Goal: Information Seeking & Learning: Learn about a topic

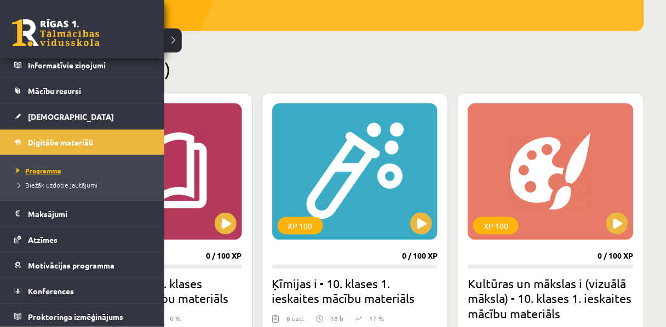
scroll to position [83, 0]
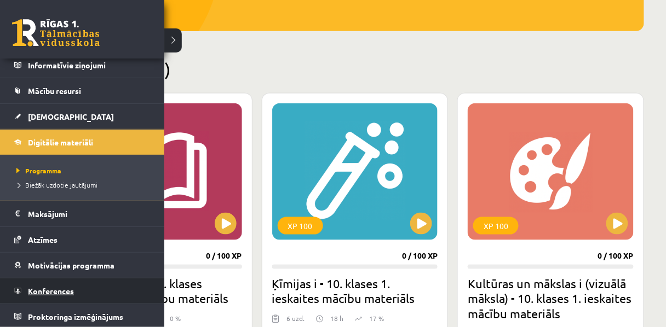
click at [55, 282] on link "Konferences" at bounding box center [82, 291] width 136 height 25
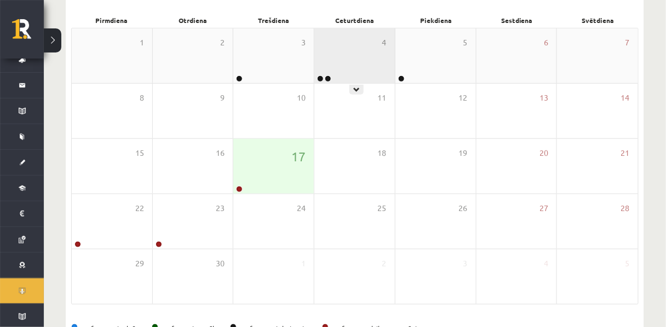
scroll to position [200, 0]
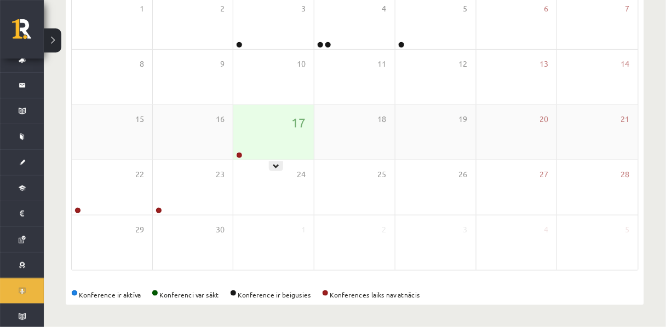
click at [247, 114] on div "17" at bounding box center [273, 132] width 80 height 55
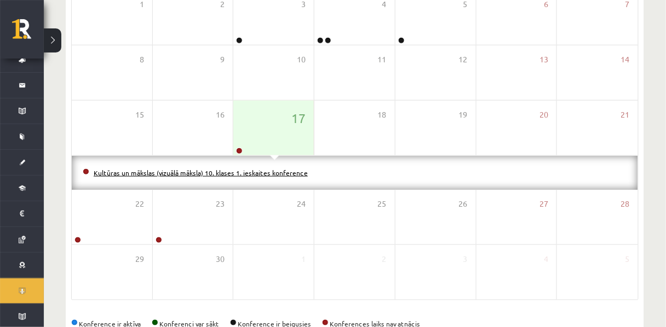
click at [207, 177] on link "Kultūras un mākslas (vizuālā māksla) 10. klases 1. ieskaites konference" at bounding box center [201, 173] width 214 height 9
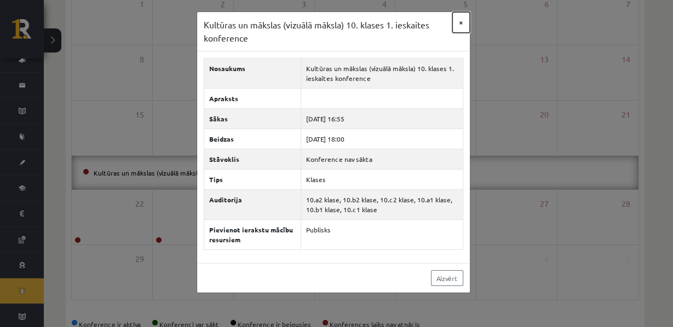
click at [455, 30] on button "×" at bounding box center [461, 22] width 18 height 21
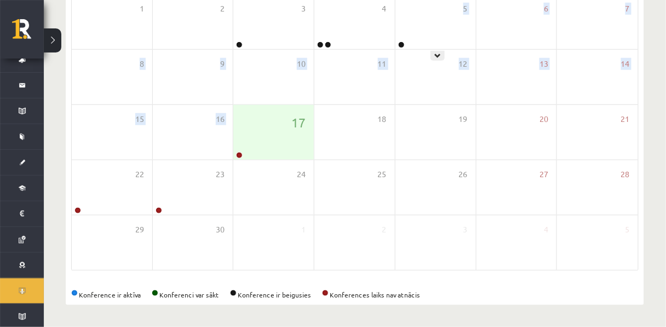
click at [455, 30] on div "5" at bounding box center [435, 22] width 80 height 55
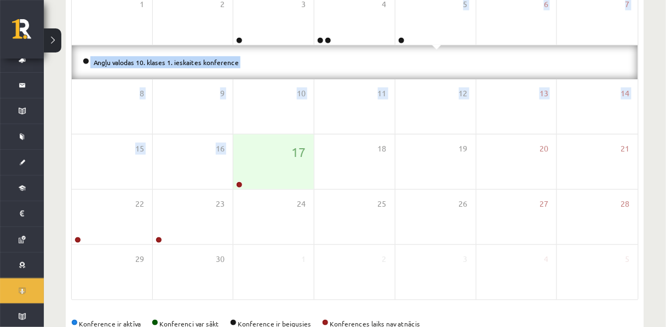
click at [527, 64] on li "Angļu valodas 10. klases 1. ieskaites konference" at bounding box center [355, 62] width 544 height 12
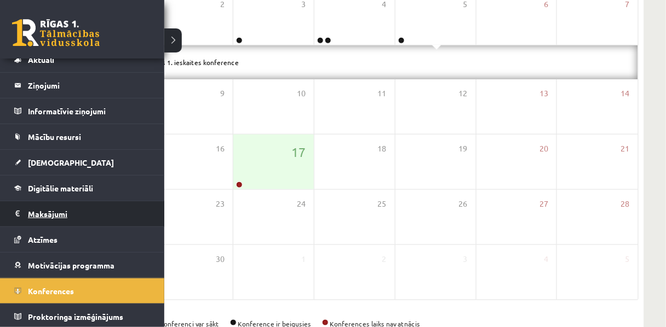
scroll to position [234, 0]
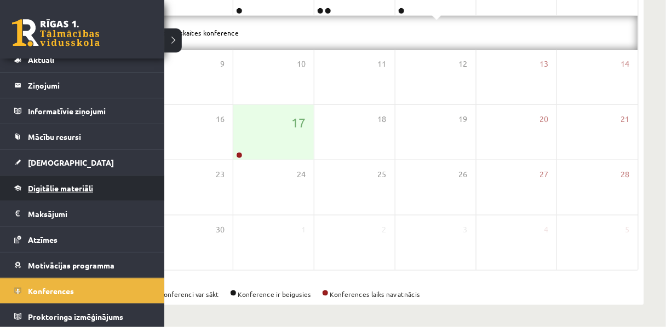
click at [44, 185] on span "Digitālie materiāli" at bounding box center [60, 188] width 65 height 10
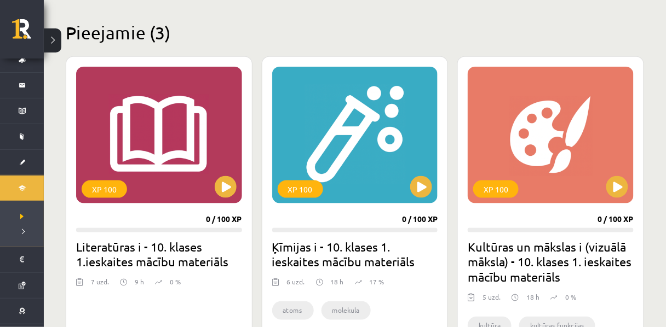
scroll to position [259, 0]
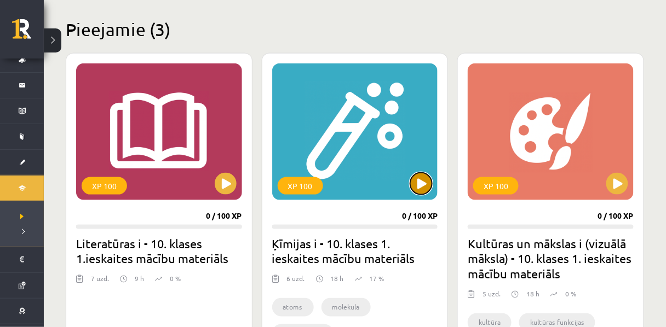
click at [423, 188] on button at bounding box center [421, 184] width 22 height 22
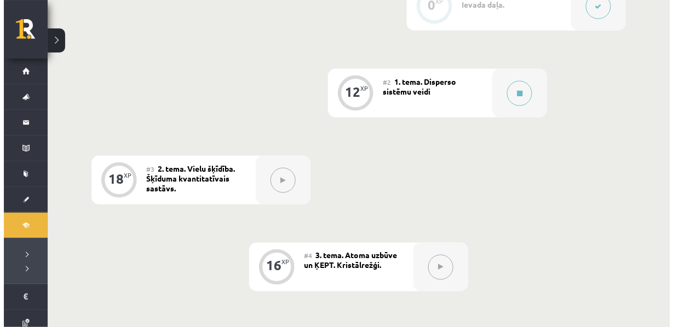
scroll to position [338, 0]
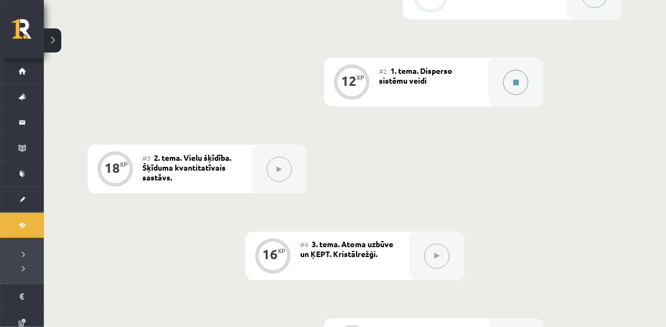
click at [519, 94] on button at bounding box center [515, 82] width 25 height 25
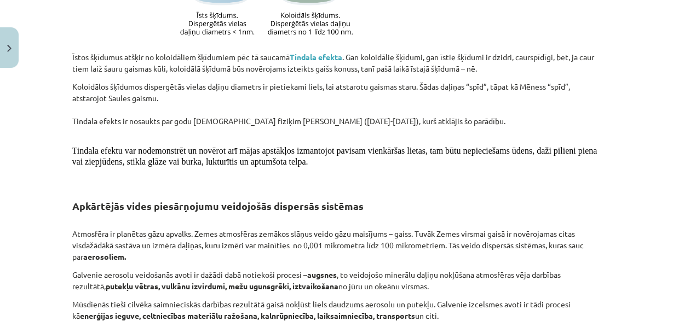
scroll to position [1929, 0]
